Goal: Task Accomplishment & Management: Manage account settings

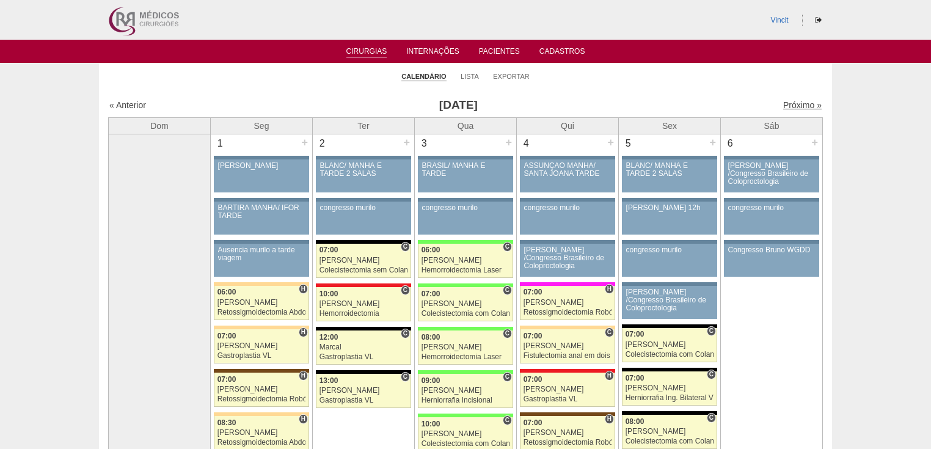
click at [792, 105] on link "Próximo »" at bounding box center [802, 105] width 38 height 10
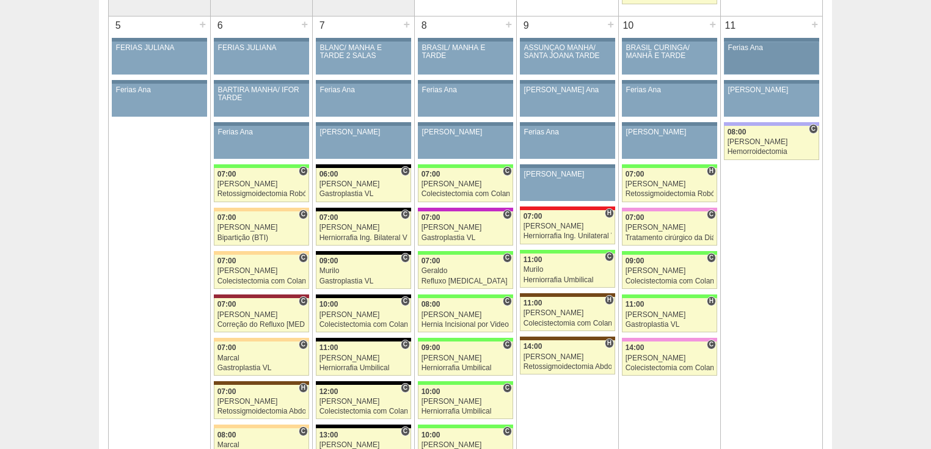
scroll to position [538, 0]
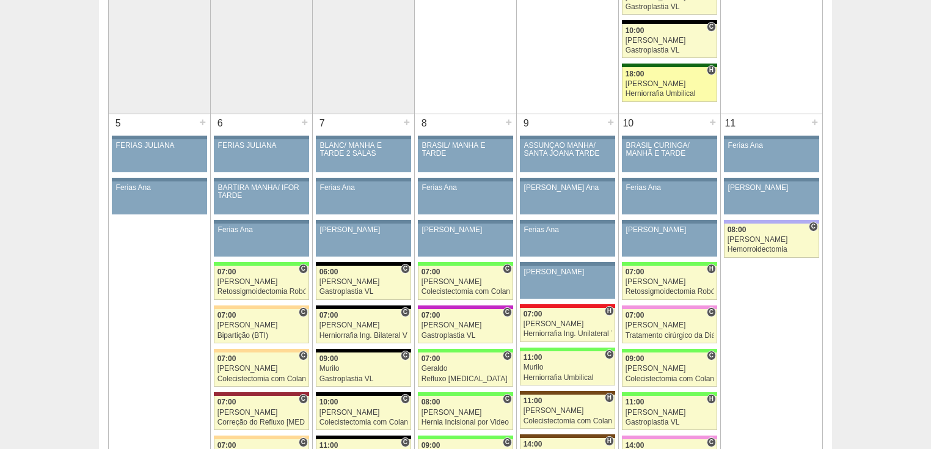
click at [672, 90] on div "Herniorrafia Umbilical" at bounding box center [669, 94] width 89 height 8
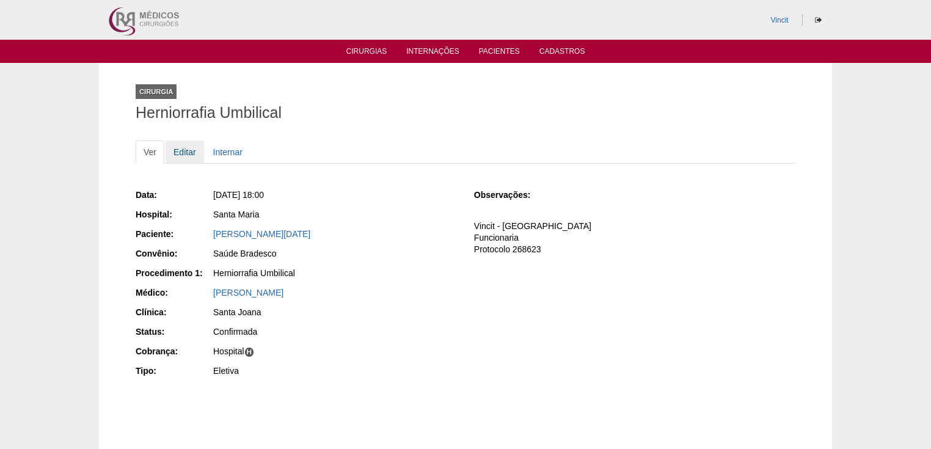
click at [178, 149] on link "Editar" at bounding box center [185, 151] width 38 height 23
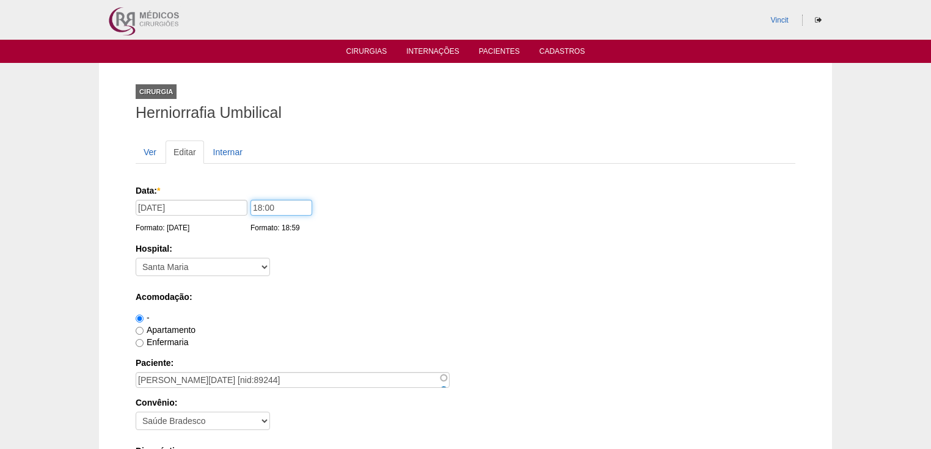
click at [260, 208] on input "18:00" at bounding box center [281, 208] width 62 height 16
click at [268, 205] on input "15:00" at bounding box center [281, 208] width 62 height 16
type input "15:30"
click at [200, 210] on input "03/10/2025" at bounding box center [192, 208] width 112 height 16
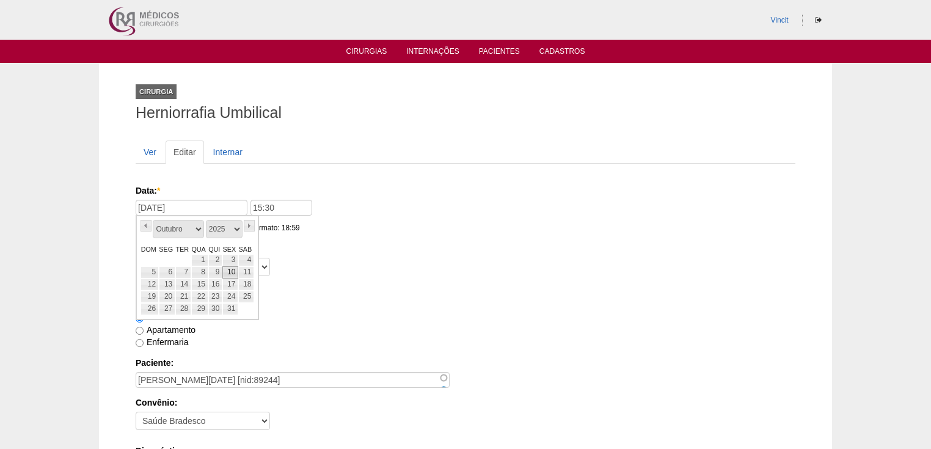
click at [229, 269] on link "10" at bounding box center [230, 272] width 16 height 12
type input "10/10/2025"
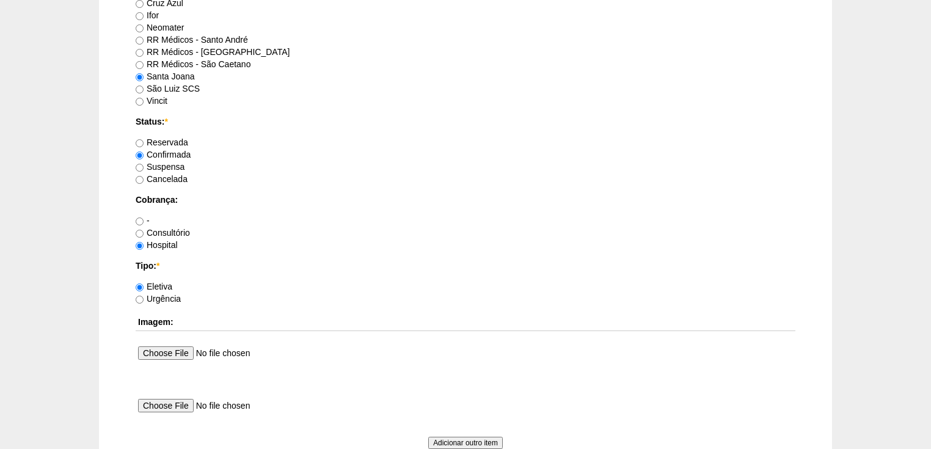
scroll to position [1026, 0]
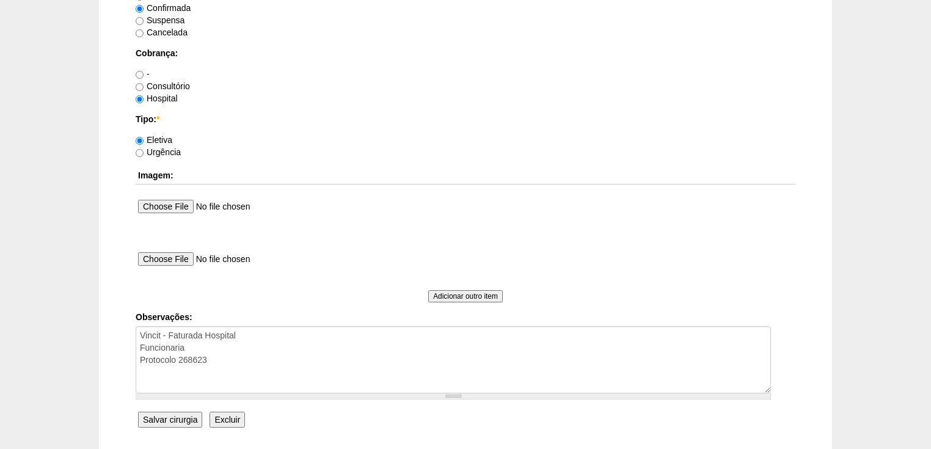
click at [160, 418] on input "Salvar cirurgia" at bounding box center [170, 420] width 64 height 16
